Goal: Task Accomplishment & Management: Manage account settings

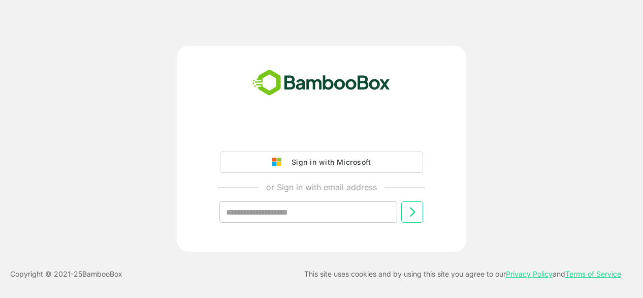
click at [272, 214] on input "text" at bounding box center [308, 211] width 178 height 21
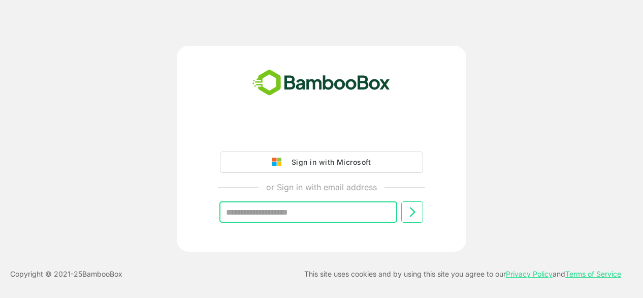
type input "**********"
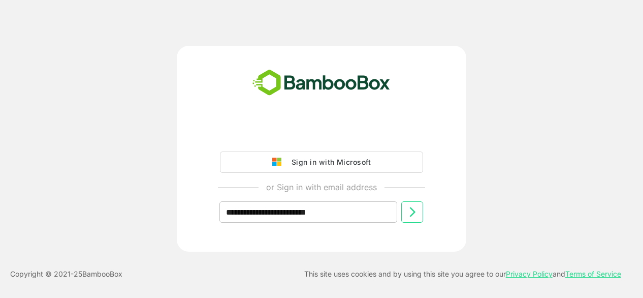
click at [409, 217] on icon at bounding box center [412, 212] width 12 height 12
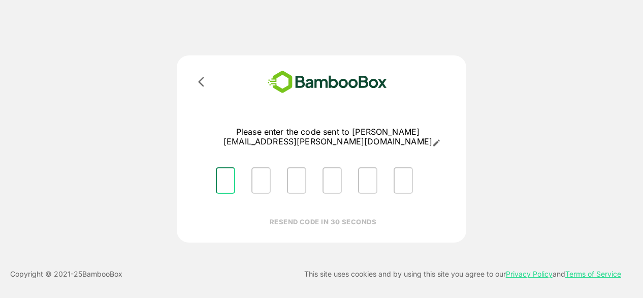
click at [230, 171] on input "Please enter OTP character 1" at bounding box center [225, 180] width 19 height 26
type input "*"
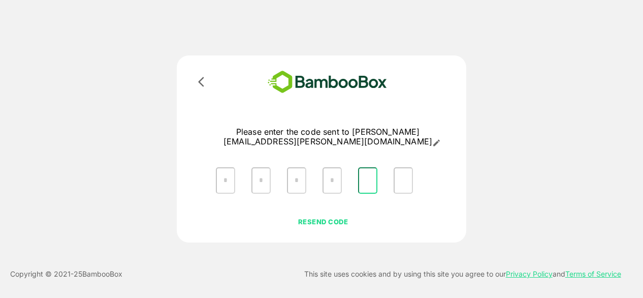
type input "*"
